Goal: Task Accomplishment & Management: Manage account settings

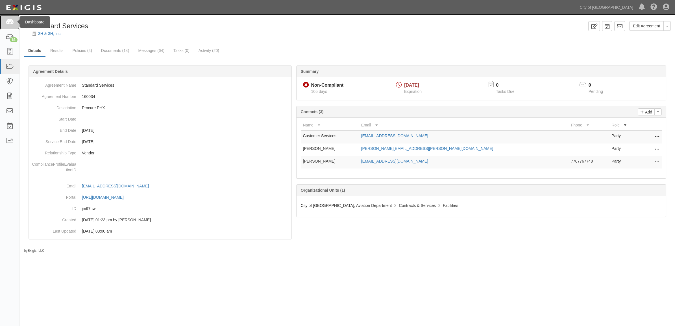
click at [9, 20] on icon at bounding box center [10, 22] width 8 height 6
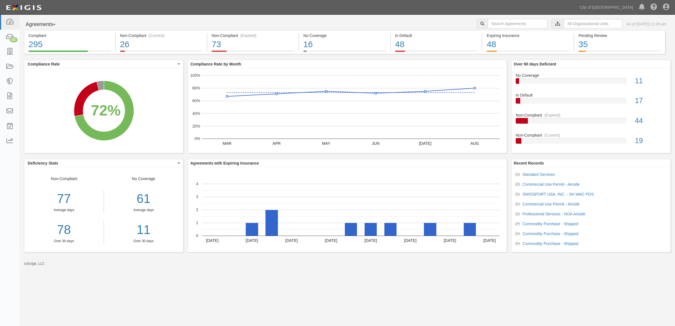
drag, startPoint x: 501, startPoint y: 15, endPoint x: 501, endPoint y: 23, distance: 8.5
click at [501, 15] on div "Agreements Parties Agreements Coverages City of [GEOGRAPHIC_DATA], Aviation Dep…" at bounding box center [347, 141] width 655 height 252
click at [501, 23] on input "text" at bounding box center [518, 24] width 60 height 10
click at [492, 22] on input "text" at bounding box center [518, 24] width 60 height 10
type input "157874"
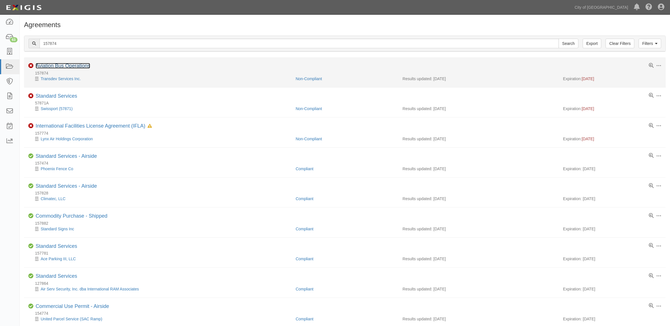
click at [65, 64] on link "Aviation Bus Operations" at bounding box center [63, 66] width 55 height 6
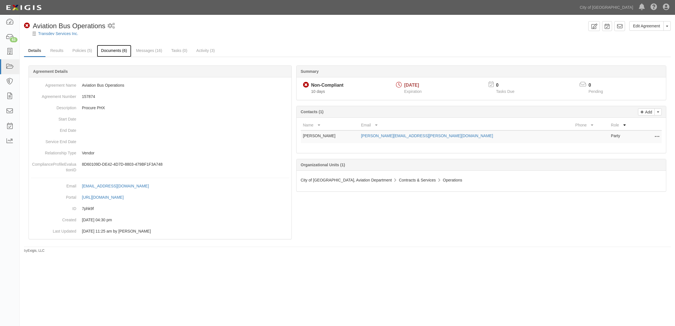
click at [118, 45] on link "Documents (6)" at bounding box center [114, 51] width 34 height 12
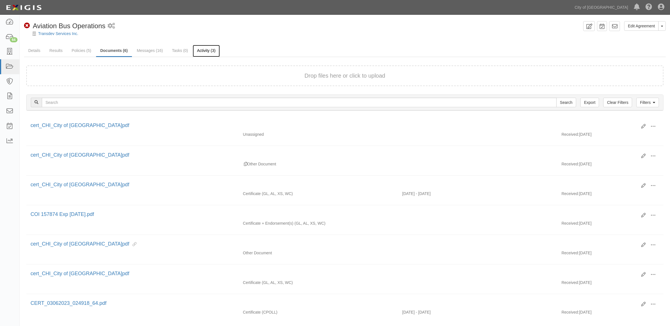
click at [207, 48] on link "Activity (3)" at bounding box center [206, 51] width 27 height 12
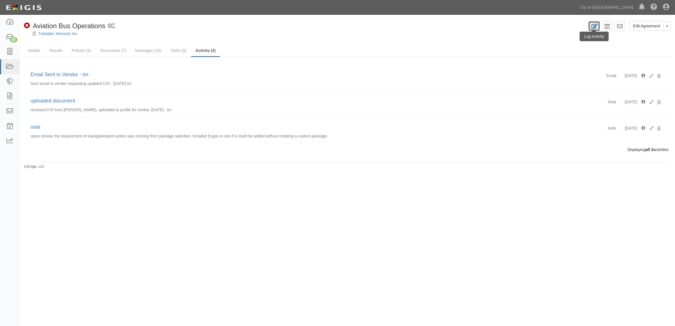
click at [598, 29] on link at bounding box center [595, 26] width 12 height 10
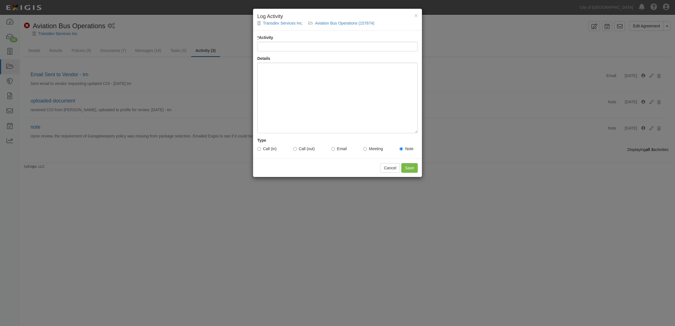
click at [296, 42] on input "* Activity" at bounding box center [337, 47] width 160 height 10
type input "uploaded document"
click at [288, 90] on div at bounding box center [337, 98] width 160 height 71
click at [422, 172] on div "× Log Activity Transdev Services Inc. Aviation Bus Operations (157874) * Activi…" at bounding box center [337, 163] width 675 height 326
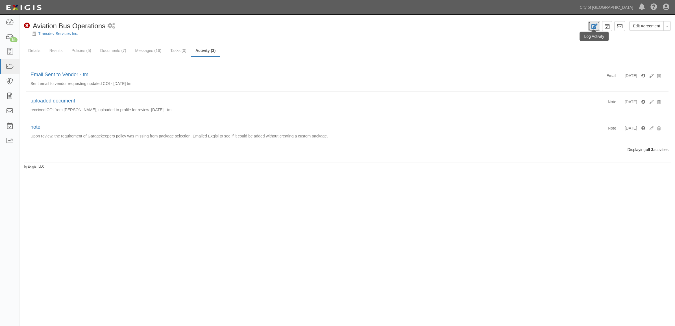
click at [591, 25] on icon at bounding box center [594, 26] width 6 height 5
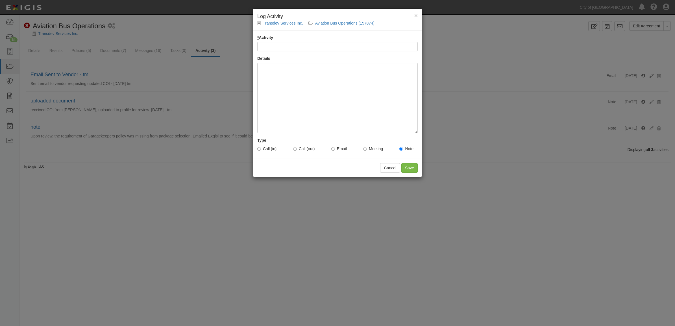
click at [303, 43] on input "* Activity" at bounding box center [337, 47] width 160 height 10
type input "uploaded document"
click at [307, 95] on div at bounding box center [337, 98] width 160 height 71
click at [415, 169] on input "Save" at bounding box center [409, 168] width 16 height 10
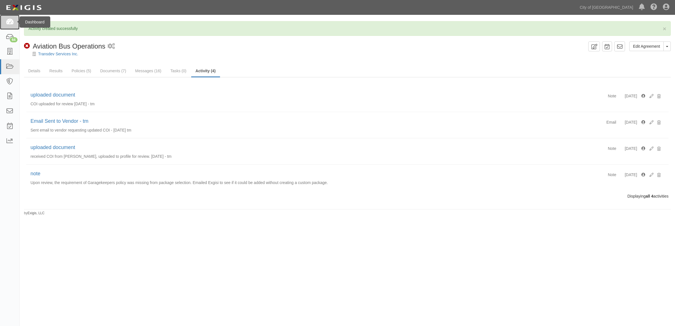
click at [9, 22] on icon at bounding box center [10, 22] width 8 height 6
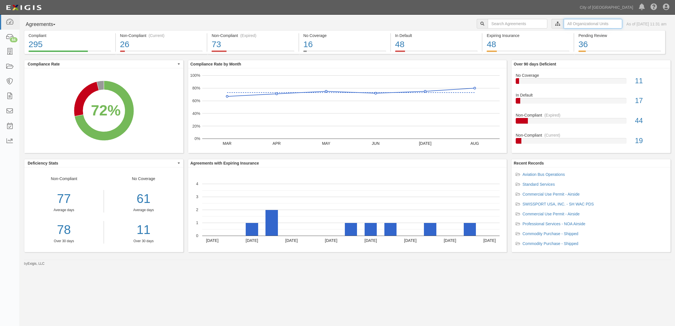
click at [569, 26] on input "text" at bounding box center [593, 24] width 58 height 10
click at [499, 34] on icon at bounding box center [499, 34] width 4 height 3
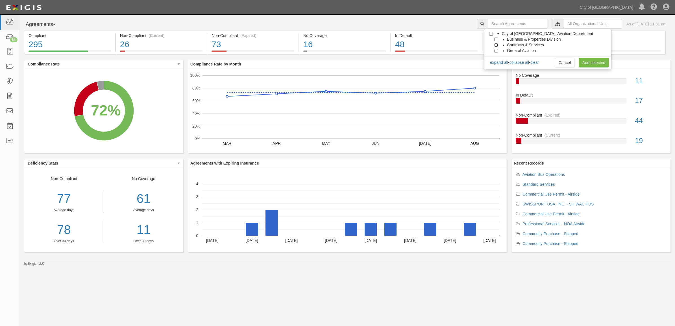
click at [495, 44] on input "Contracts & Services" at bounding box center [496, 45] width 4 height 4
checkbox input "true"
click at [609, 65] on div "City of Phoenix, Aviation Department Business & Properties Division Airlines Co…" at bounding box center [548, 49] width 128 height 40
click at [605, 65] on link "Add selected" at bounding box center [594, 63] width 30 height 10
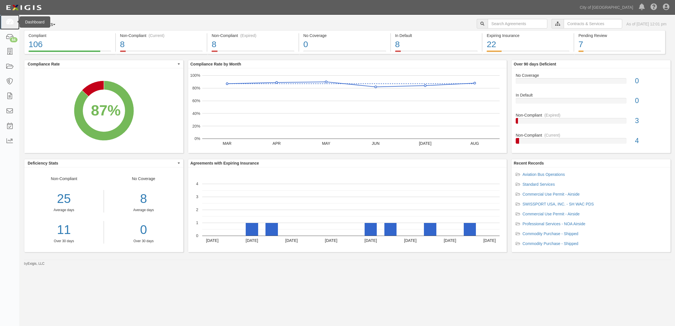
click at [6, 22] on icon at bounding box center [10, 22] width 8 height 6
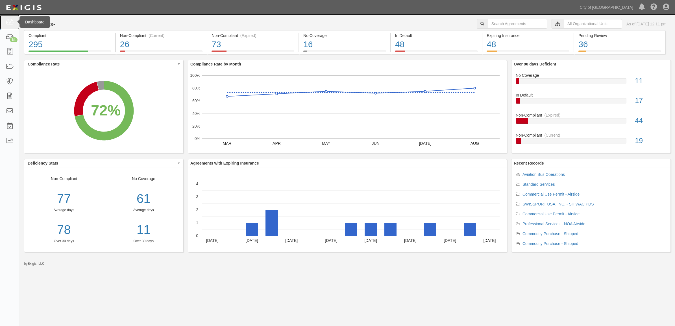
click at [8, 25] on icon at bounding box center [10, 22] width 8 height 6
click at [581, 25] on input "text" at bounding box center [593, 24] width 58 height 10
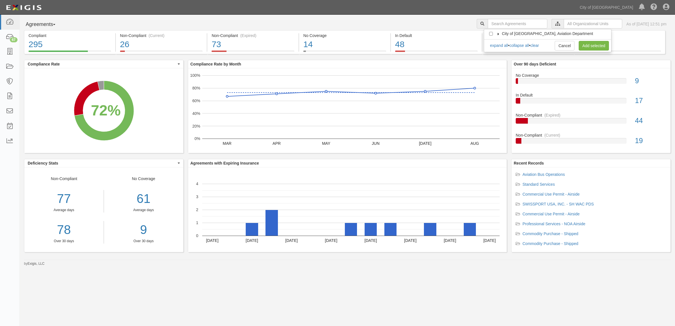
click at [500, 35] on label "City of [GEOGRAPHIC_DATA], Aviation Department" at bounding box center [544, 34] width 98 height 6
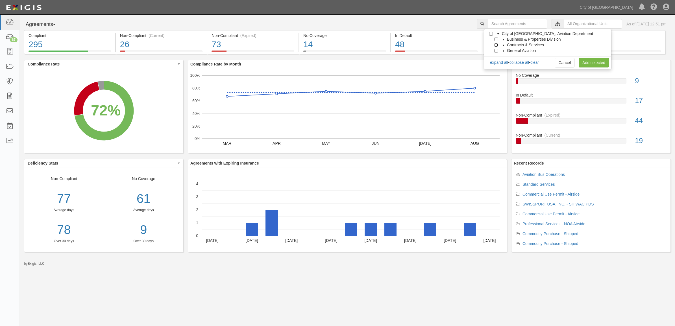
click at [494, 45] on input "Contracts & Services" at bounding box center [496, 45] width 4 height 4
checkbox input "true"
click at [588, 63] on link "Add selected" at bounding box center [594, 63] width 30 height 10
